Goal: Find specific page/section: Find specific page/section

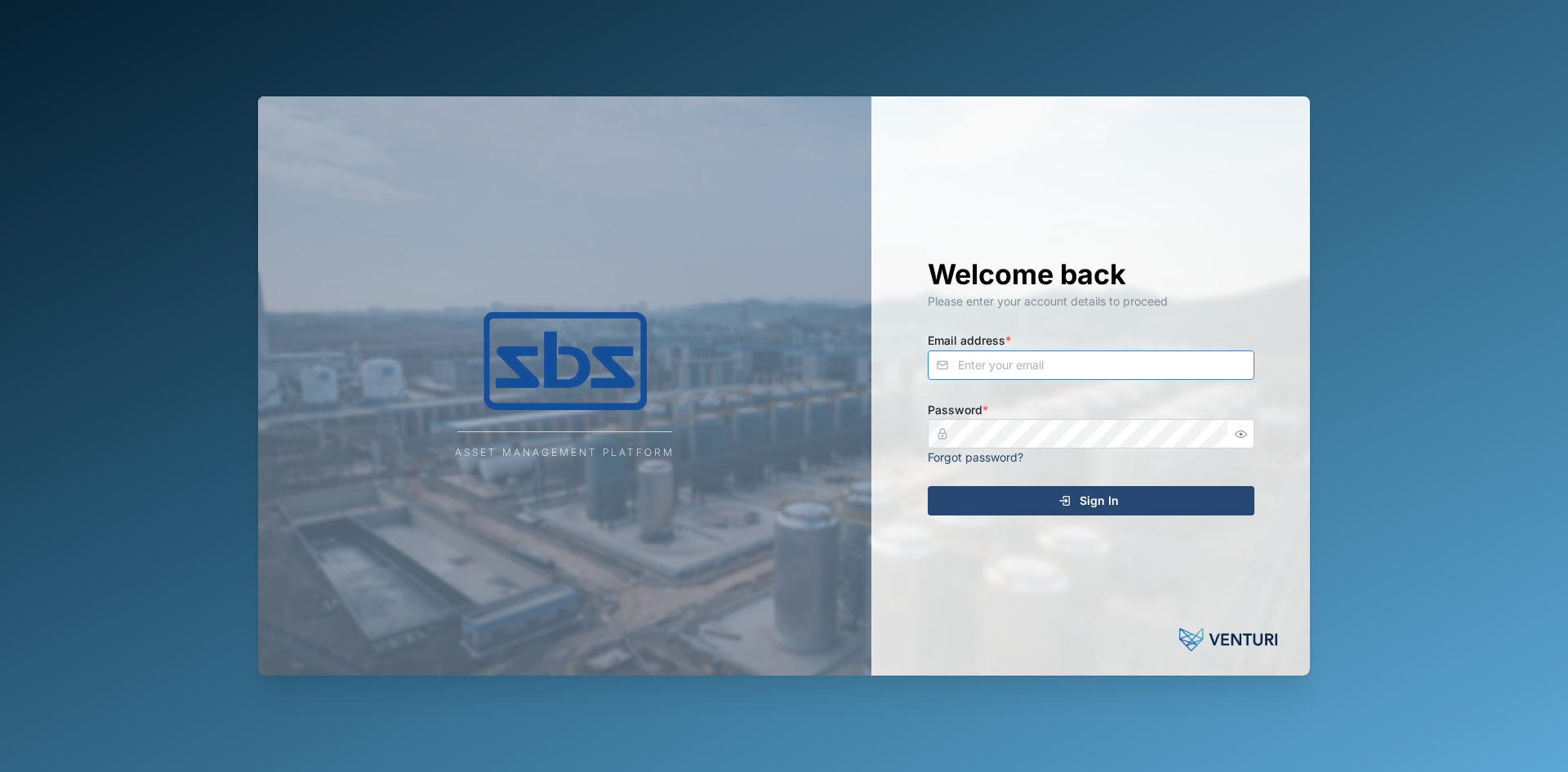
type input "[PERSON_NAME][EMAIL_ADDRESS][DOMAIN_NAME]"
click at [1066, 501] on icon "submit" at bounding box center [1064, 501] width 13 height 13
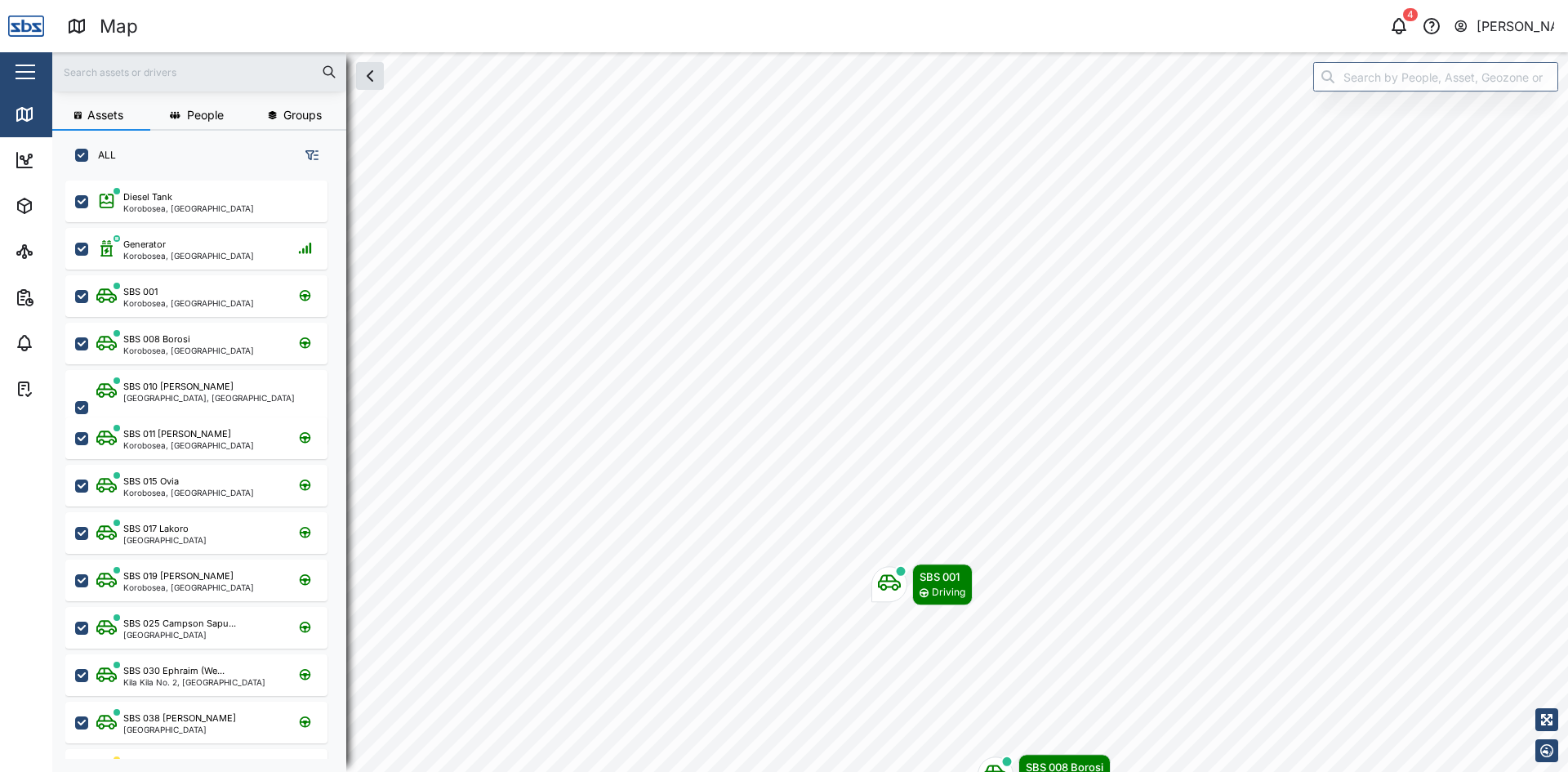
click at [1238, 771] on html "Map 4 [PERSON_NAME] Close Map Dashboard Assets ATS Camera Generator Tanks UPS V…" at bounding box center [784, 386] width 1568 height 772
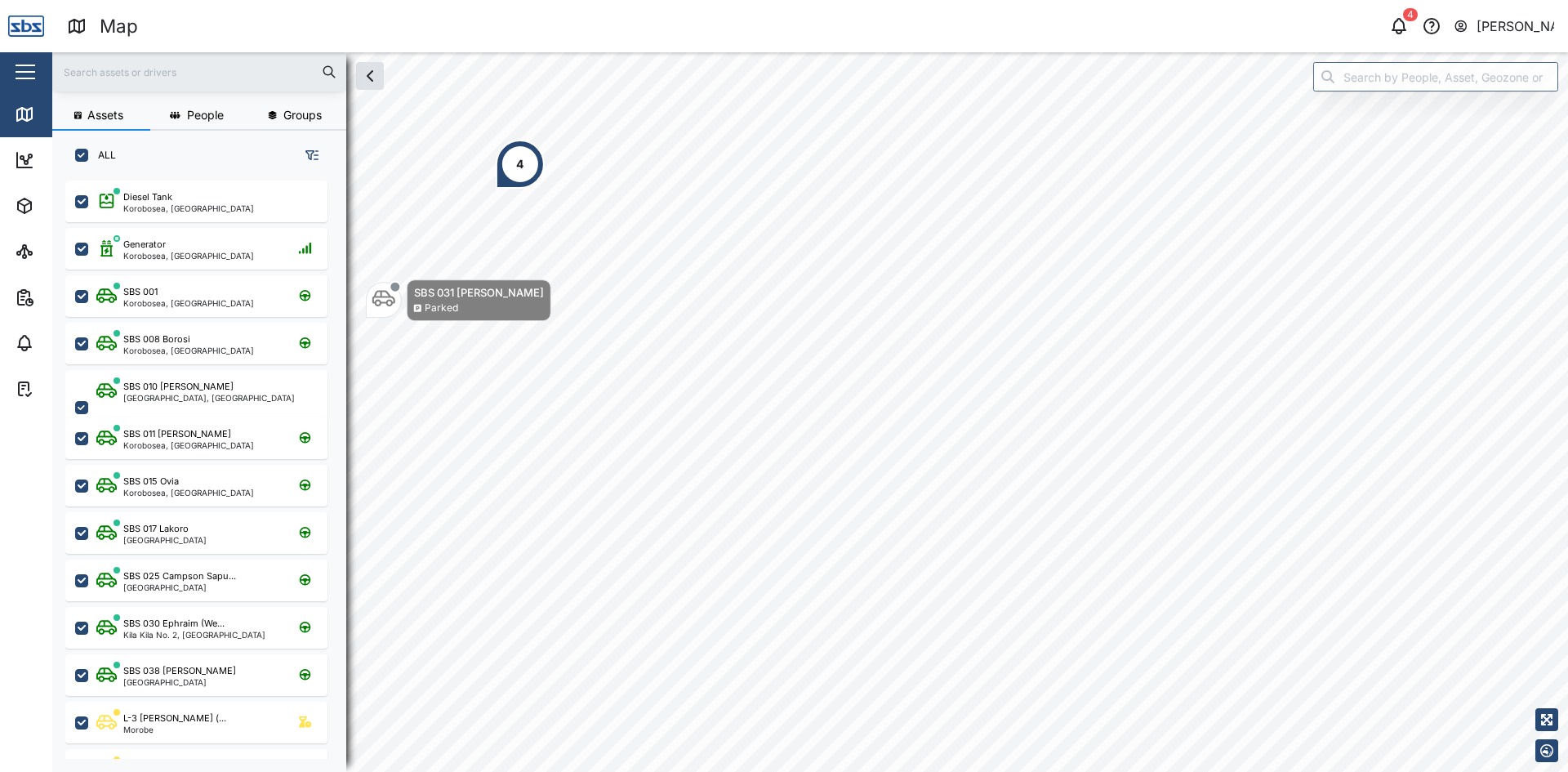
click at [331, 176] on div "Assets People Groups ALL Diesel Tank Korobosea, Port Moresby Generator Korobose…" at bounding box center [810, 412] width 1515 height 719
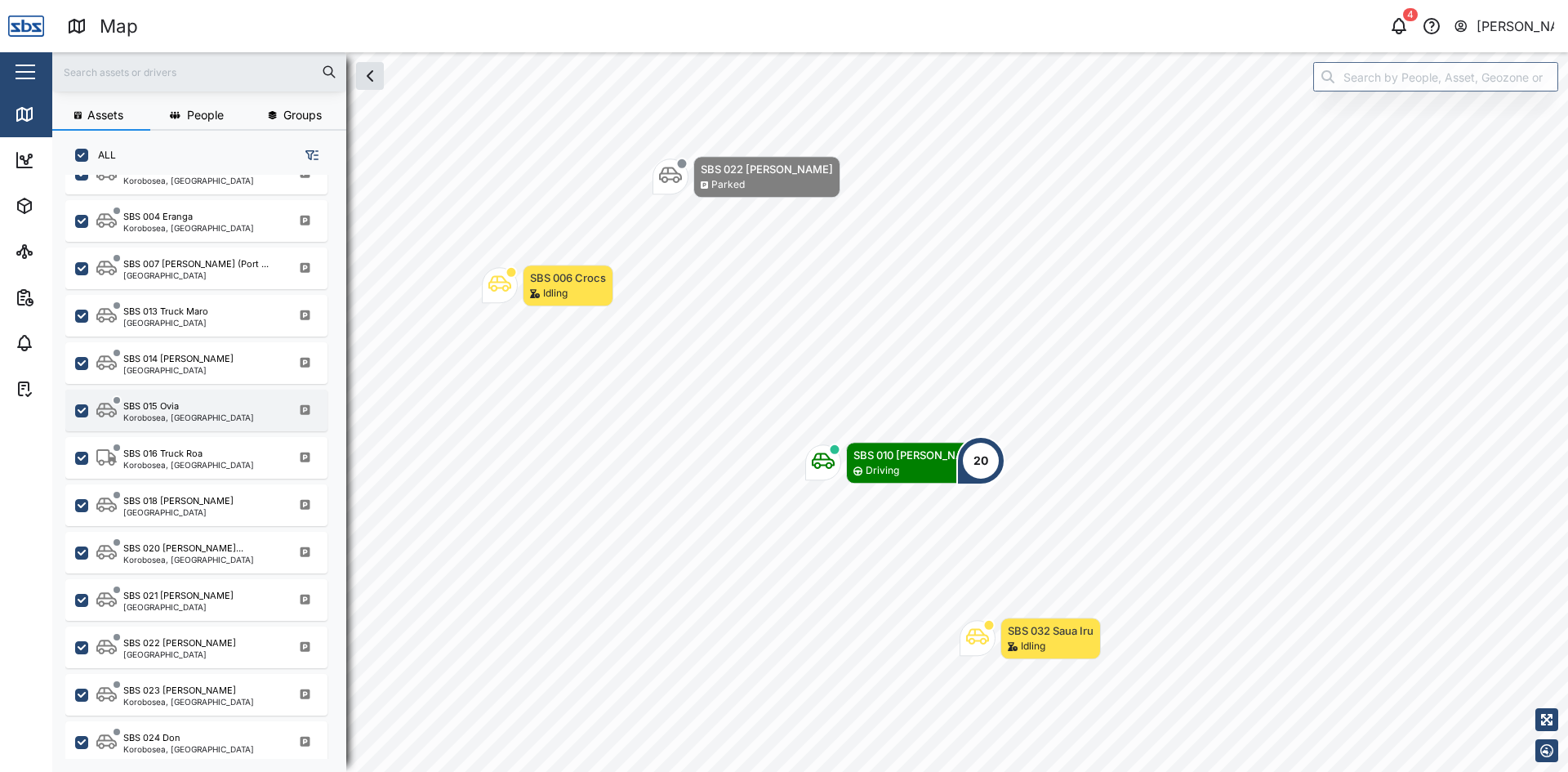
scroll to position [1143, 0]
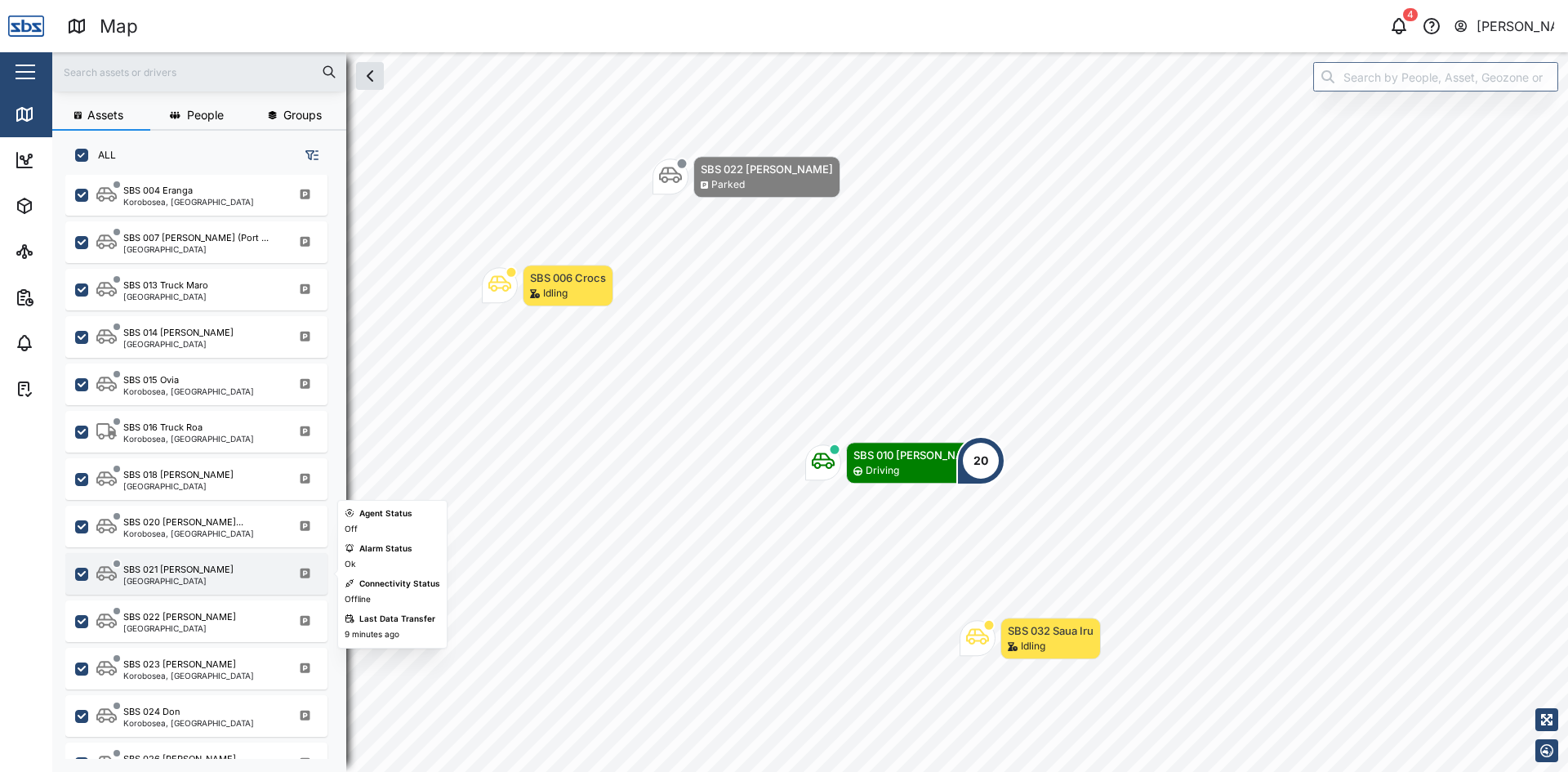
click at [190, 573] on div "SBS 021 [PERSON_NAME]" at bounding box center [179, 569] width 111 height 14
